Goal: Obtain resource: Obtain resource

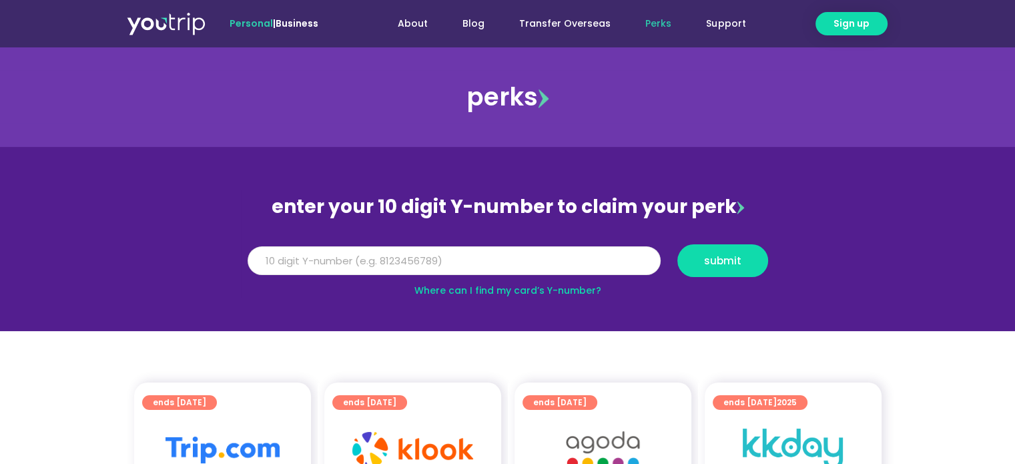
click at [368, 262] on input "Y Number" at bounding box center [454, 260] width 413 height 29
type input "8111050374"
click at [678, 244] on button "submit" at bounding box center [723, 260] width 91 height 33
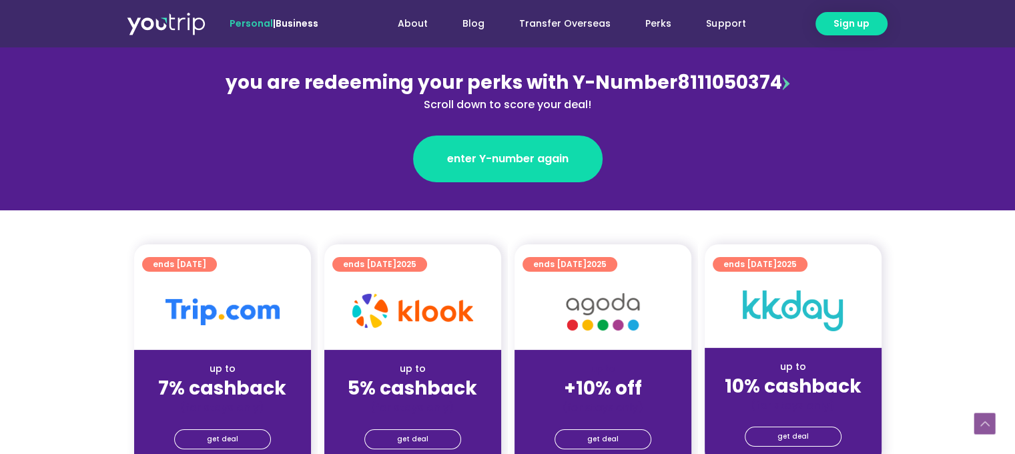
scroll to position [267, 0]
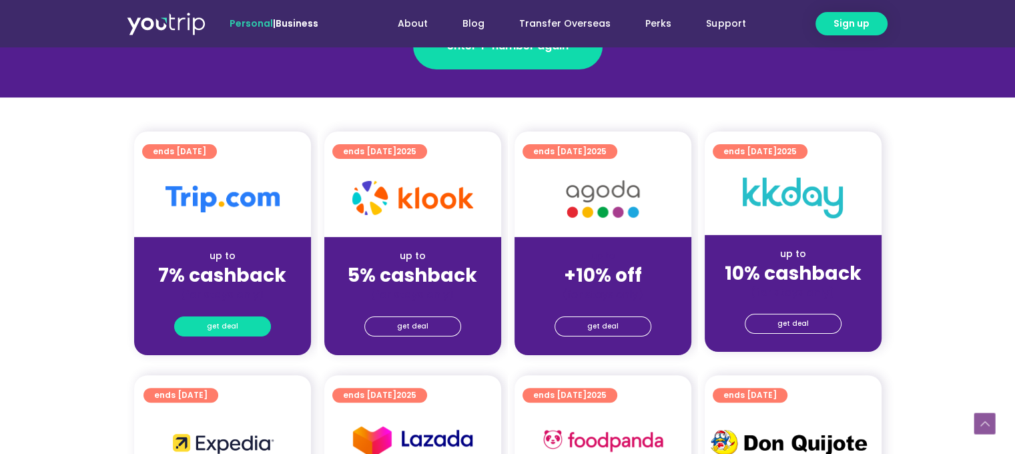
click at [248, 324] on link "get deal" at bounding box center [222, 326] width 97 height 20
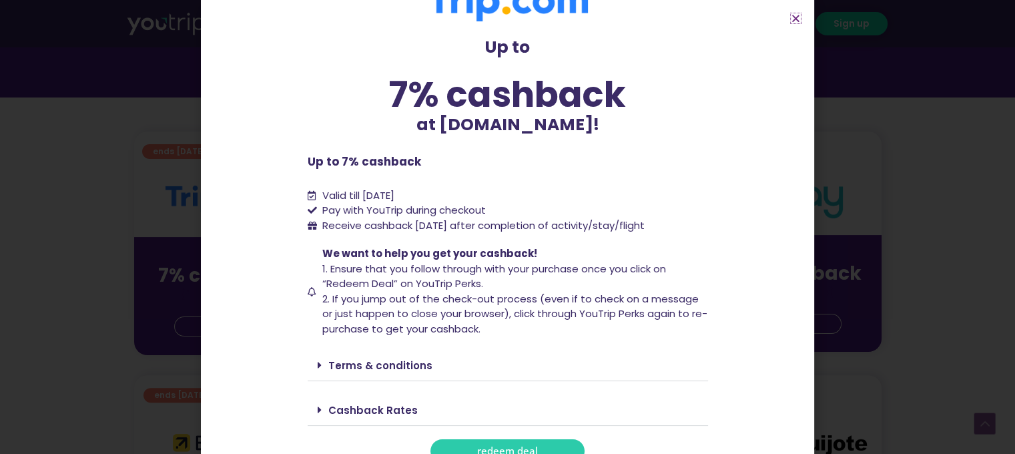
scroll to position [55, 0]
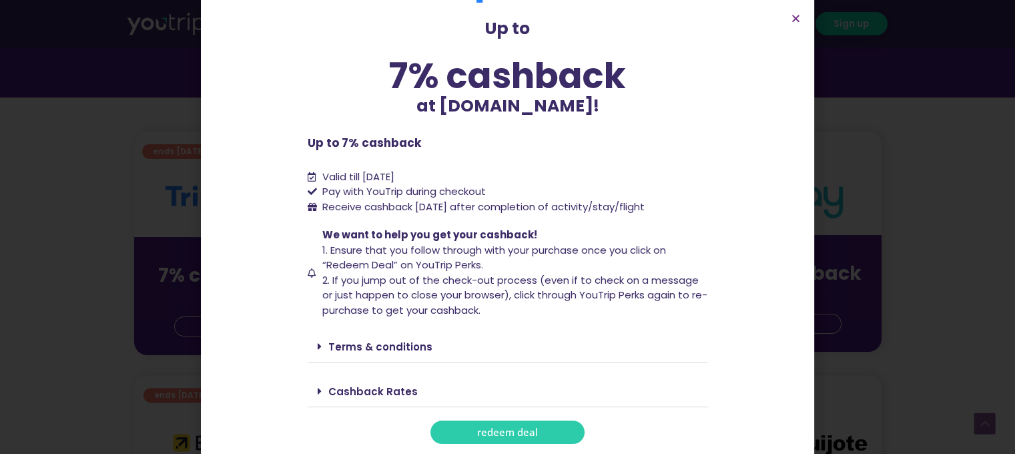
click at [310, 392] on div "Cashback Rates" at bounding box center [508, 391] width 401 height 31
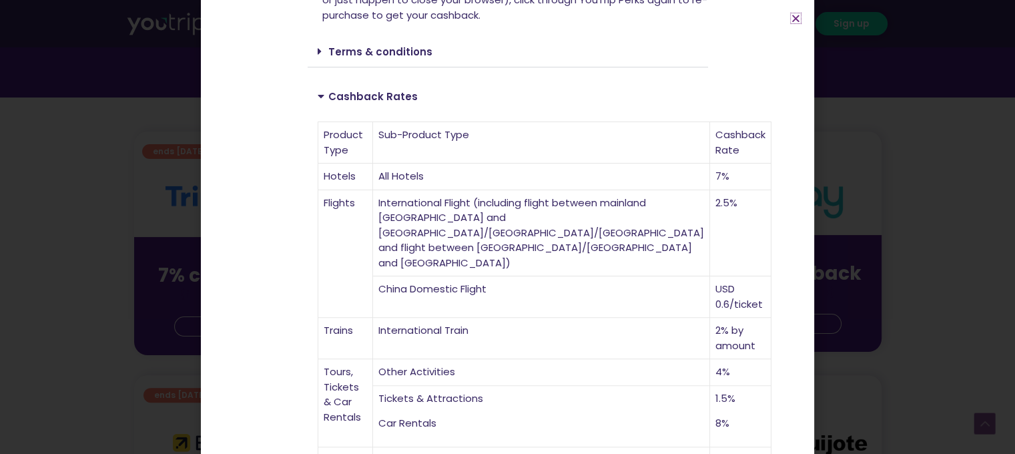
scroll to position [493, 0]
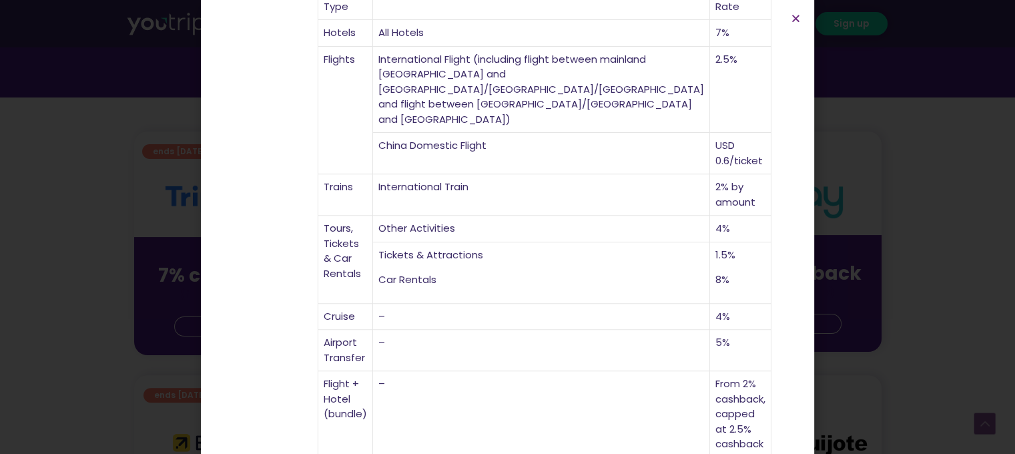
click at [804, 36] on section "Up to 7% cashback at Trip.com! Up to 7% cashback at Trip.com! Up to 7% cashback…" at bounding box center [507, 23] width 613 height 1033
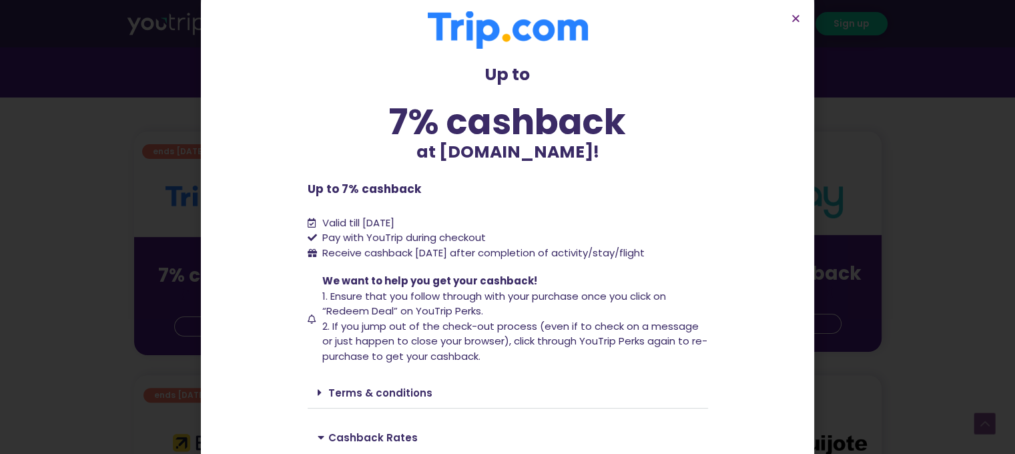
scroll to position [0, 0]
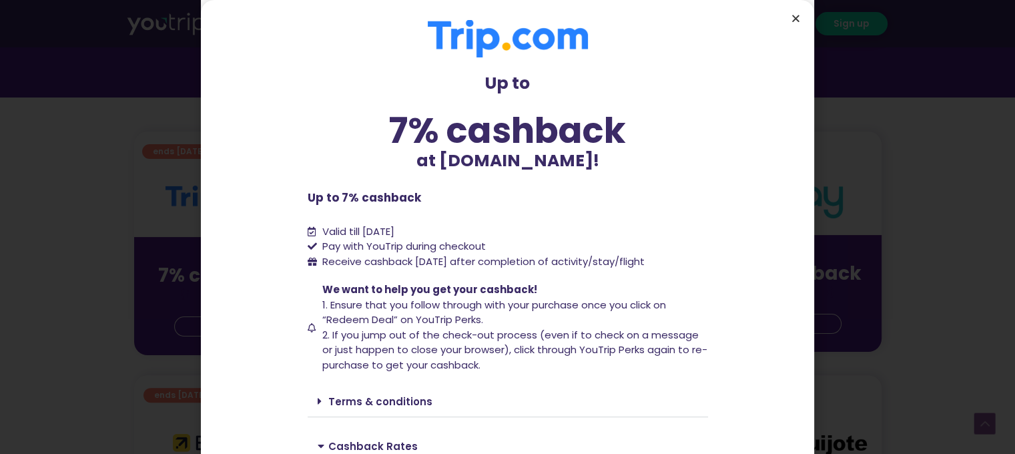
click at [796, 19] on icon "Close" at bounding box center [796, 18] width 10 height 10
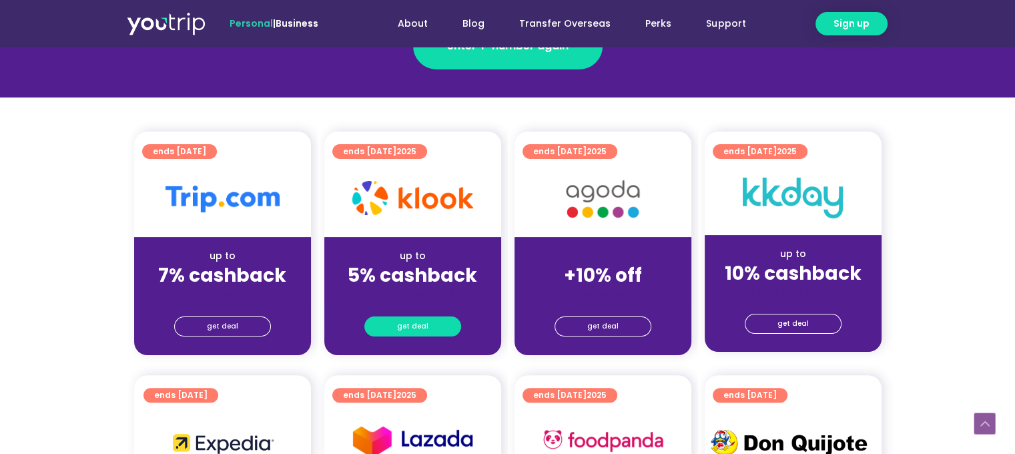
click at [427, 317] on link "get deal" at bounding box center [412, 326] width 97 height 20
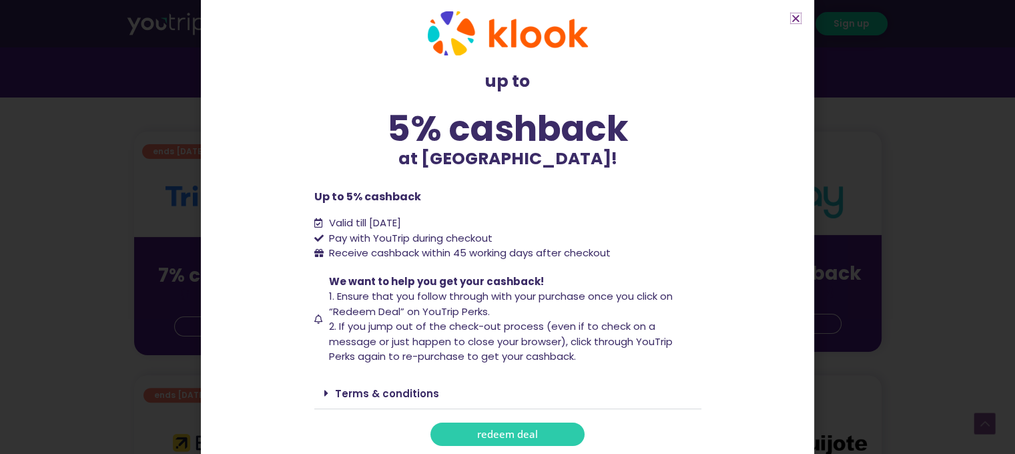
scroll to position [24, 0]
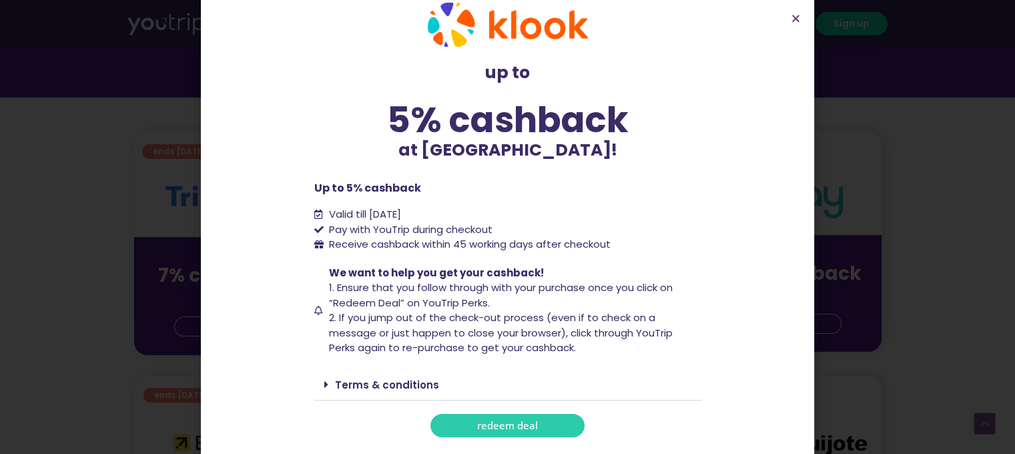
click at [324, 384] on icon at bounding box center [326, 384] width 4 height 11
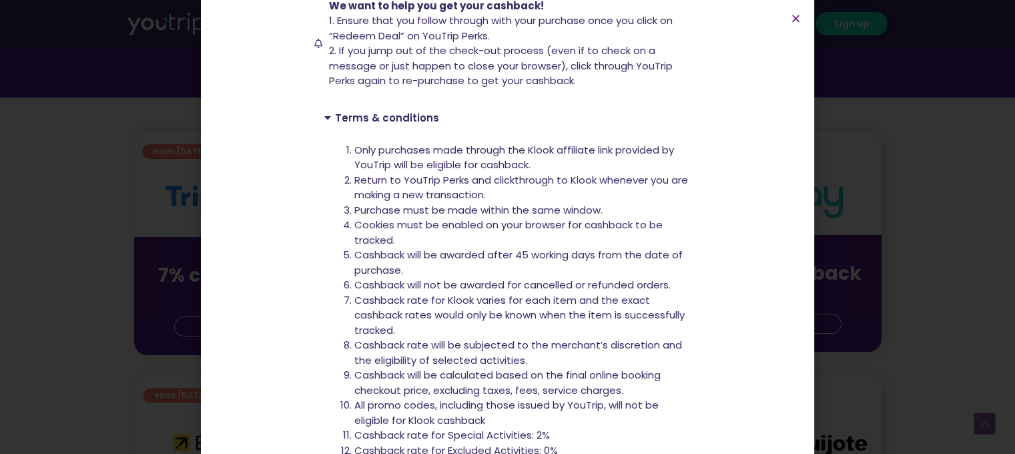
scroll to position [358, 0]
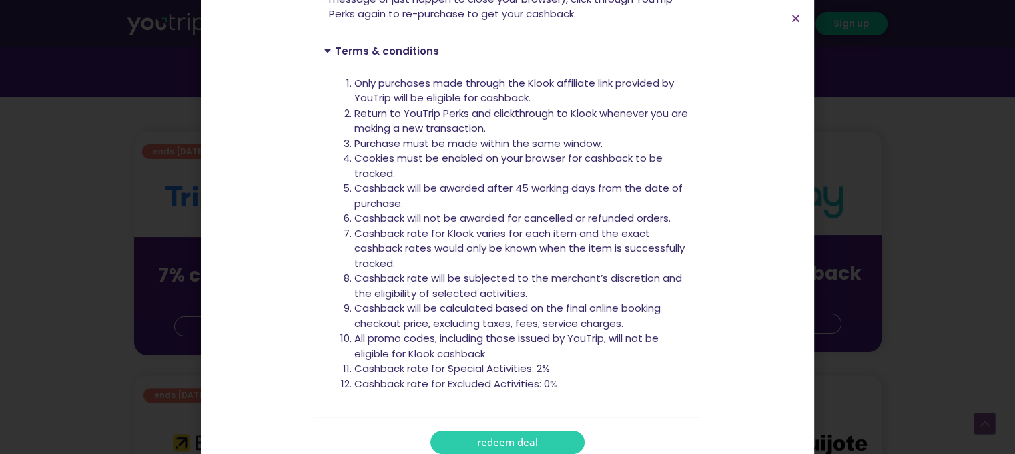
click at [498, 449] on link "redeem deal" at bounding box center [508, 442] width 154 height 23
